Goal: Use online tool/utility: Utilize a website feature to perform a specific function

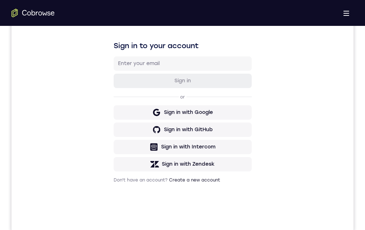
drag, startPoint x: 191, startPoint y: 506, endPoint x: 200, endPoint y: 482, distance: 25.4
drag, startPoint x: 212, startPoint y: 307, endPoint x: 178, endPoint y: 360, distance: 62.8
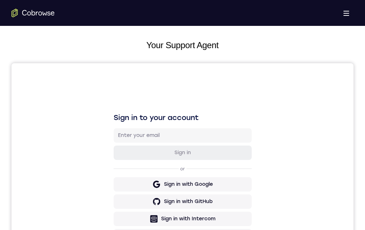
drag, startPoint x: 155, startPoint y: 389, endPoint x: 151, endPoint y: 440, distance: 51.9
drag, startPoint x: 153, startPoint y: 380, endPoint x: 174, endPoint y: 518, distance: 139.3
drag, startPoint x: 179, startPoint y: 574, endPoint x: 182, endPoint y: 527, distance: 47.1
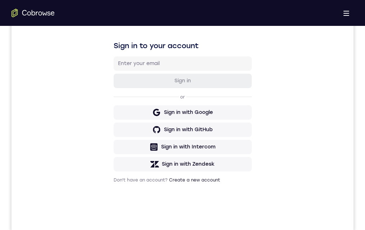
drag, startPoint x: 496, startPoint y: 442, endPoint x: 236, endPoint y: 425, distance: 260.6
drag, startPoint x: 158, startPoint y: 406, endPoint x: 227, endPoint y: 426, distance: 71.7
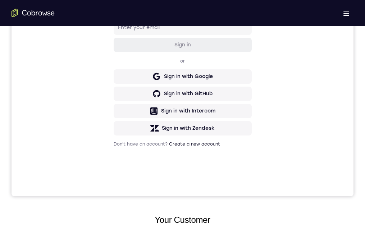
scroll to position [98, 0]
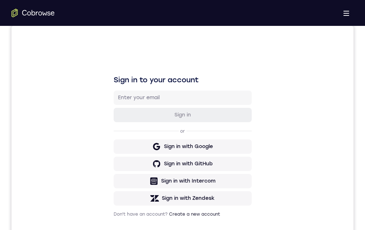
scroll to position [144, 0]
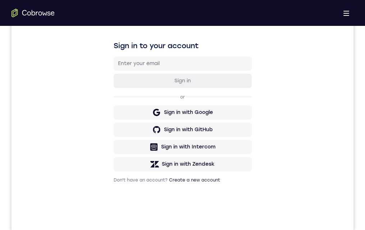
drag, startPoint x: 175, startPoint y: 442, endPoint x: 490, endPoint y: 528, distance: 327.1
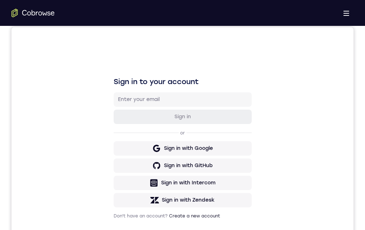
drag, startPoint x: 223, startPoint y: 464, endPoint x: 478, endPoint y: 517, distance: 260.3
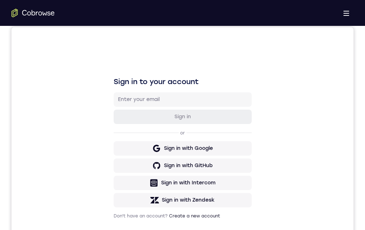
drag, startPoint x: 217, startPoint y: 459, endPoint x: 222, endPoint y: 404, distance: 55.2
drag, startPoint x: 202, startPoint y: 469, endPoint x: 207, endPoint y: 416, distance: 52.7
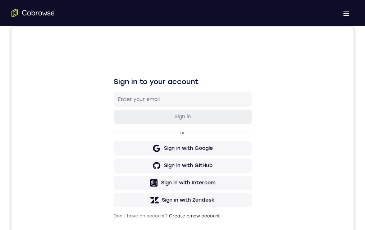
drag, startPoint x: 197, startPoint y: 468, endPoint x: 208, endPoint y: 416, distance: 53.3
drag, startPoint x: 198, startPoint y: 458, endPoint x: 205, endPoint y: 426, distance: 32.4
drag, startPoint x: 203, startPoint y: 440, endPoint x: 204, endPoint y: 422, distance: 18.7
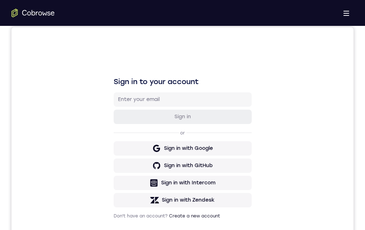
drag, startPoint x: 201, startPoint y: 437, endPoint x: 203, endPoint y: 432, distance: 5.7
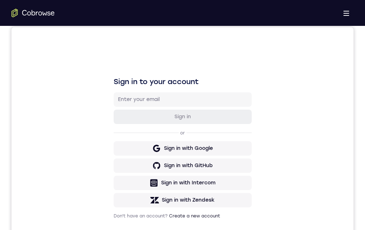
drag, startPoint x: 218, startPoint y: 466, endPoint x: 223, endPoint y: 420, distance: 46.5
drag, startPoint x: 199, startPoint y: 485, endPoint x: 210, endPoint y: 433, distance: 53.1
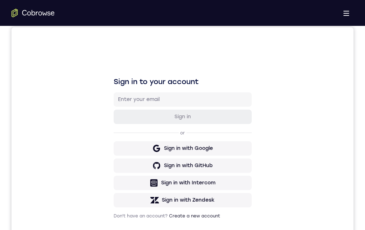
scroll to position [144, 0]
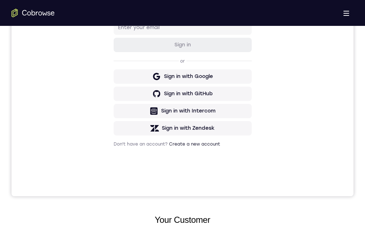
drag, startPoint x: 191, startPoint y: 414, endPoint x: 198, endPoint y: 384, distance: 30.2
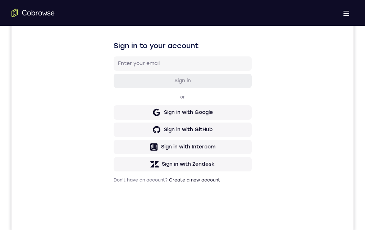
scroll to position [72, 0]
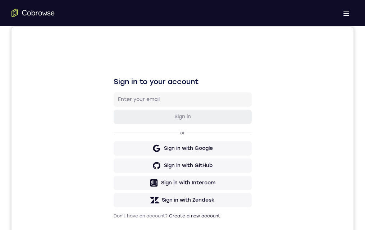
drag, startPoint x: 150, startPoint y: 341, endPoint x: 151, endPoint y: 360, distance: 18.7
drag, startPoint x: 143, startPoint y: 353, endPoint x: 157, endPoint y: 371, distance: 22.3
drag, startPoint x: 146, startPoint y: 347, endPoint x: 152, endPoint y: 361, distance: 16.1
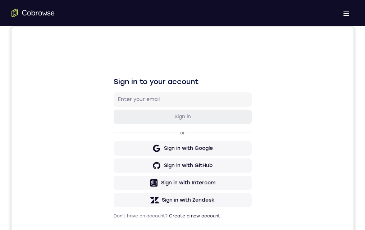
drag, startPoint x: 151, startPoint y: 346, endPoint x: 154, endPoint y: 365, distance: 19.7
drag, startPoint x: 150, startPoint y: 348, endPoint x: 160, endPoint y: 369, distance: 23.1
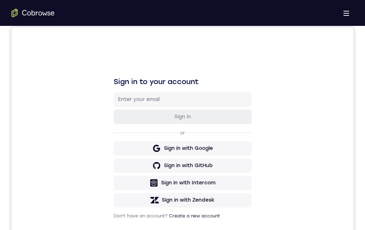
drag, startPoint x: 143, startPoint y: 345, endPoint x: 154, endPoint y: 366, distance: 23.6
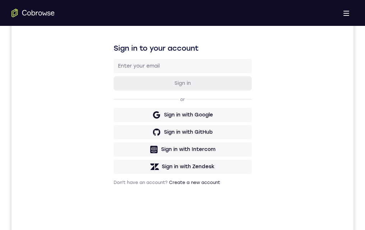
scroll to position [0, 0]
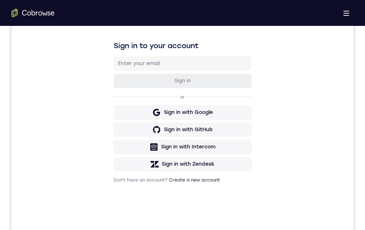
drag, startPoint x: 173, startPoint y: 489, endPoint x: 184, endPoint y: 465, distance: 26.8
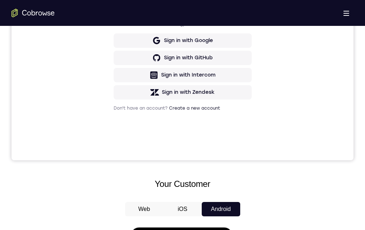
scroll to position [72, 0]
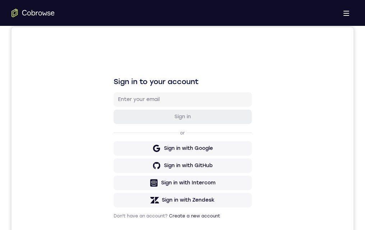
drag, startPoint x: 184, startPoint y: 450, endPoint x: 186, endPoint y: 402, distance: 48.5
drag, startPoint x: 177, startPoint y: 454, endPoint x: 176, endPoint y: 417, distance: 37.0
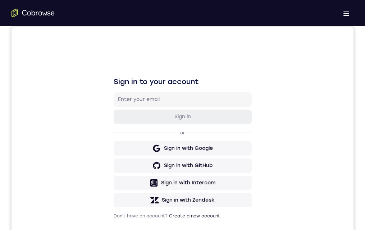
scroll to position [108, 0]
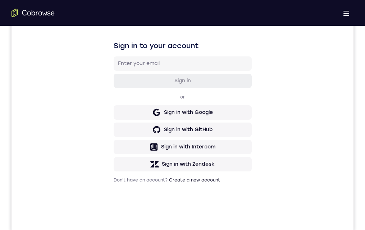
drag, startPoint x: 177, startPoint y: 444, endPoint x: 181, endPoint y: 402, distance: 42.3
drag, startPoint x: 179, startPoint y: 444, endPoint x: 181, endPoint y: 415, distance: 29.2
drag, startPoint x: 163, startPoint y: 444, endPoint x: 176, endPoint y: 416, distance: 31.0
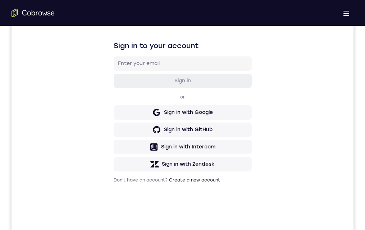
drag, startPoint x: 180, startPoint y: 367, endPoint x: 181, endPoint y: 416, distance: 49.2
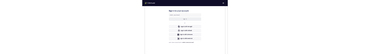
scroll to position [0, 0]
